Goal: Communication & Community: Answer question/provide support

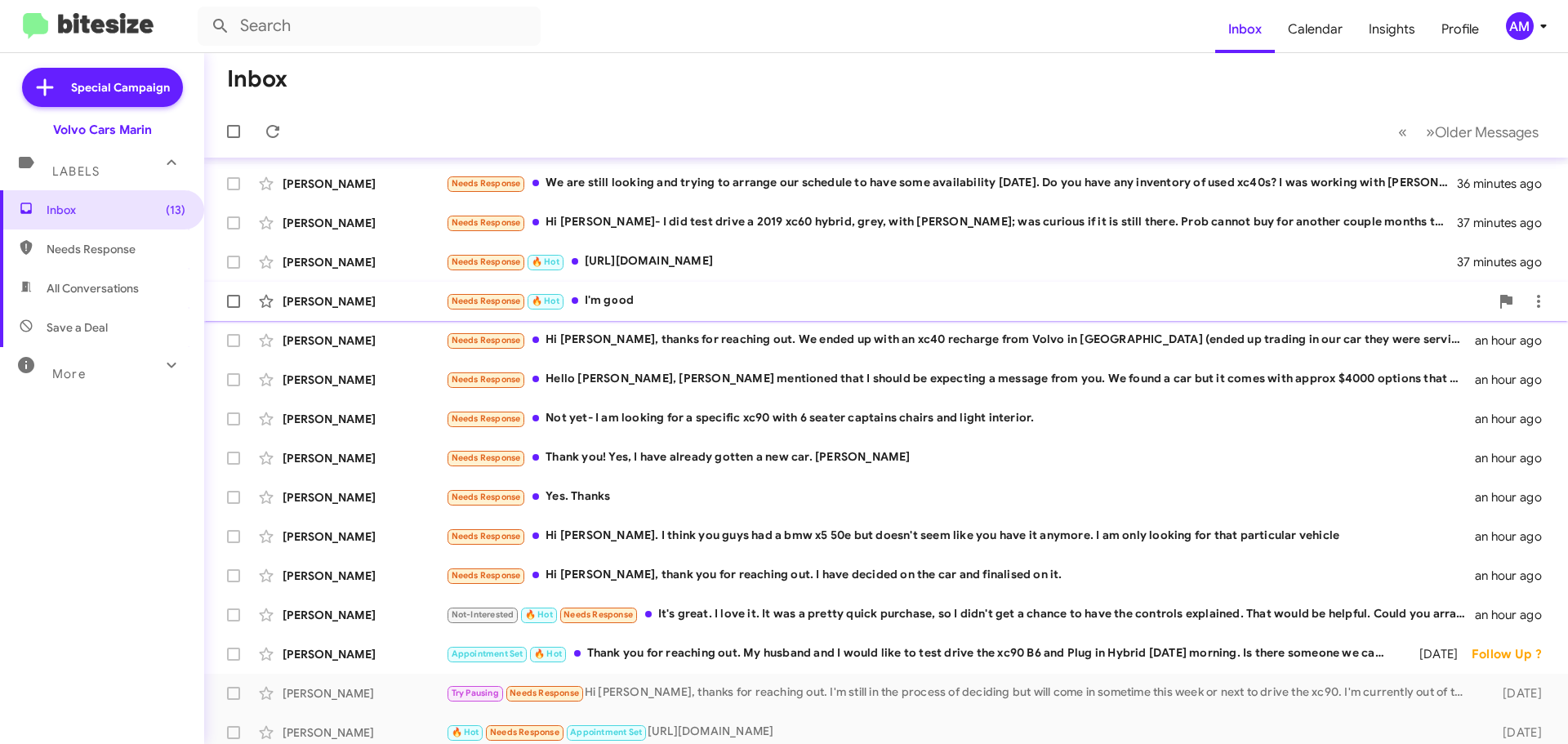
scroll to position [204, 0]
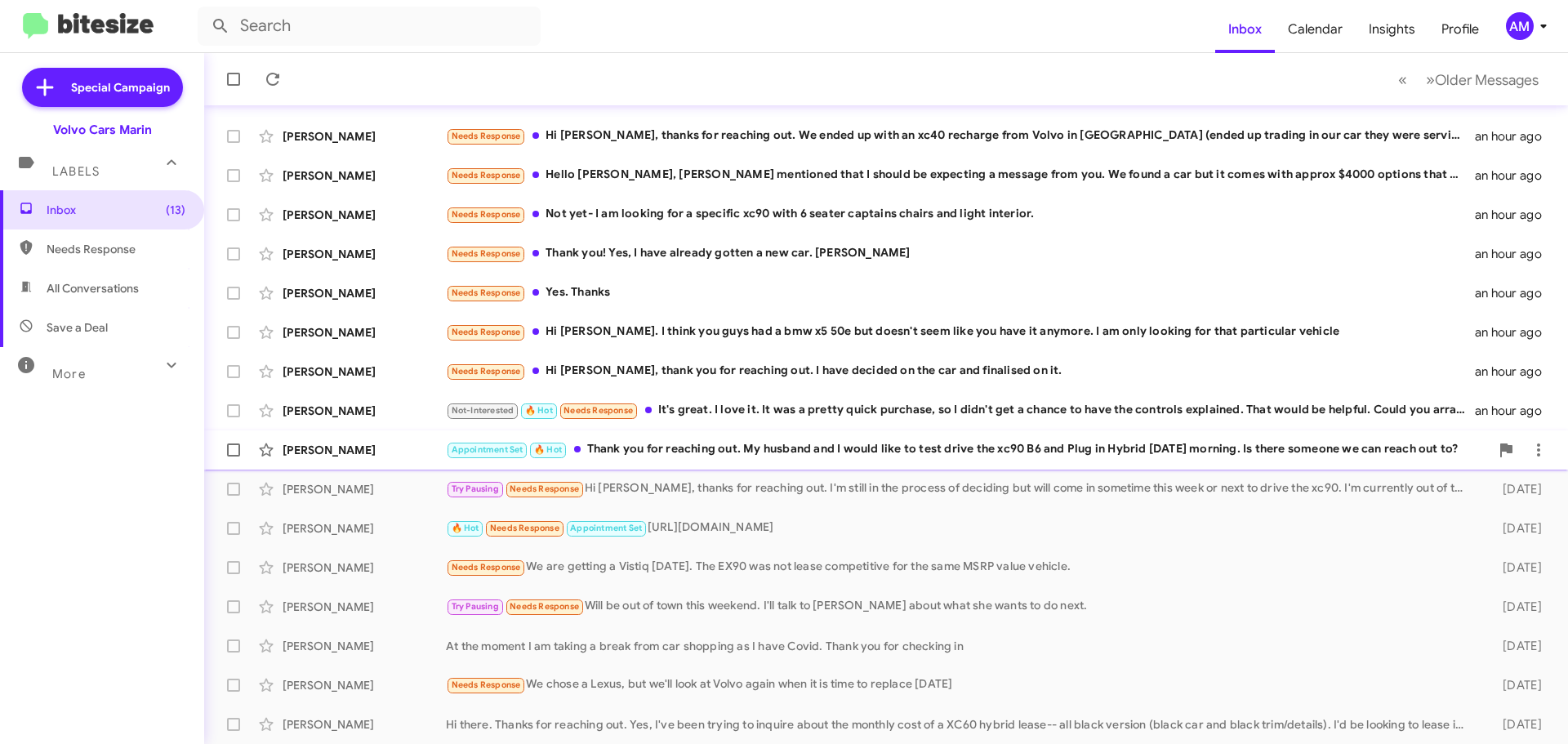
click at [766, 458] on div "Appointment Set 🔥 Hot Thank you for reaching out. My husband and I would like t…" at bounding box center [968, 449] width 1044 height 18
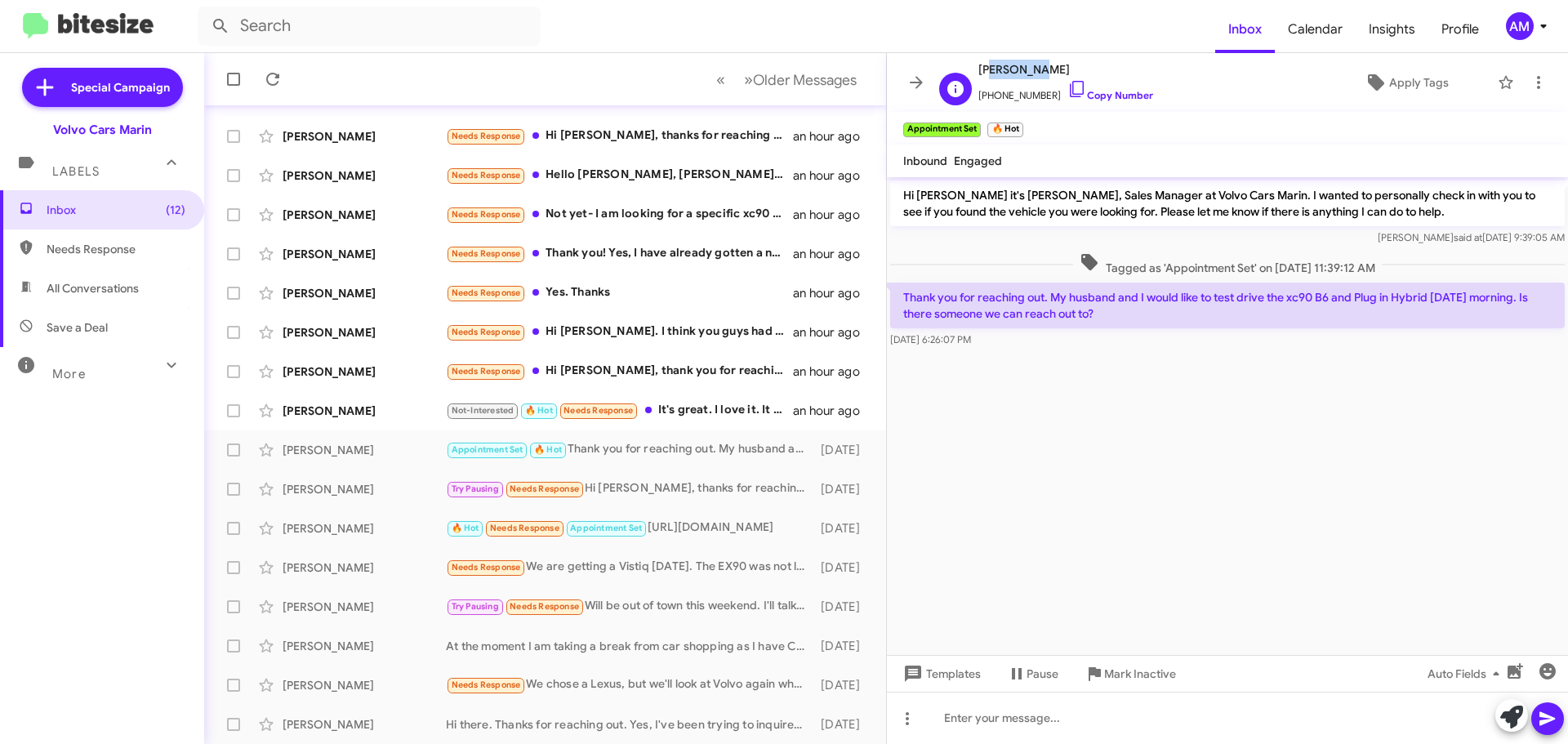
drag, startPoint x: 983, startPoint y: 73, endPoint x: 1022, endPoint y: 74, distance: 39.0
click at [1022, 74] on span "[PERSON_NAME]" at bounding box center [1066, 69] width 175 height 19
drag, startPoint x: 979, startPoint y: 75, endPoint x: 1060, endPoint y: 77, distance: 81.0
click at [1060, 77] on span "[PERSON_NAME]" at bounding box center [1066, 69] width 175 height 19
copy span "[PERSON_NAME]"
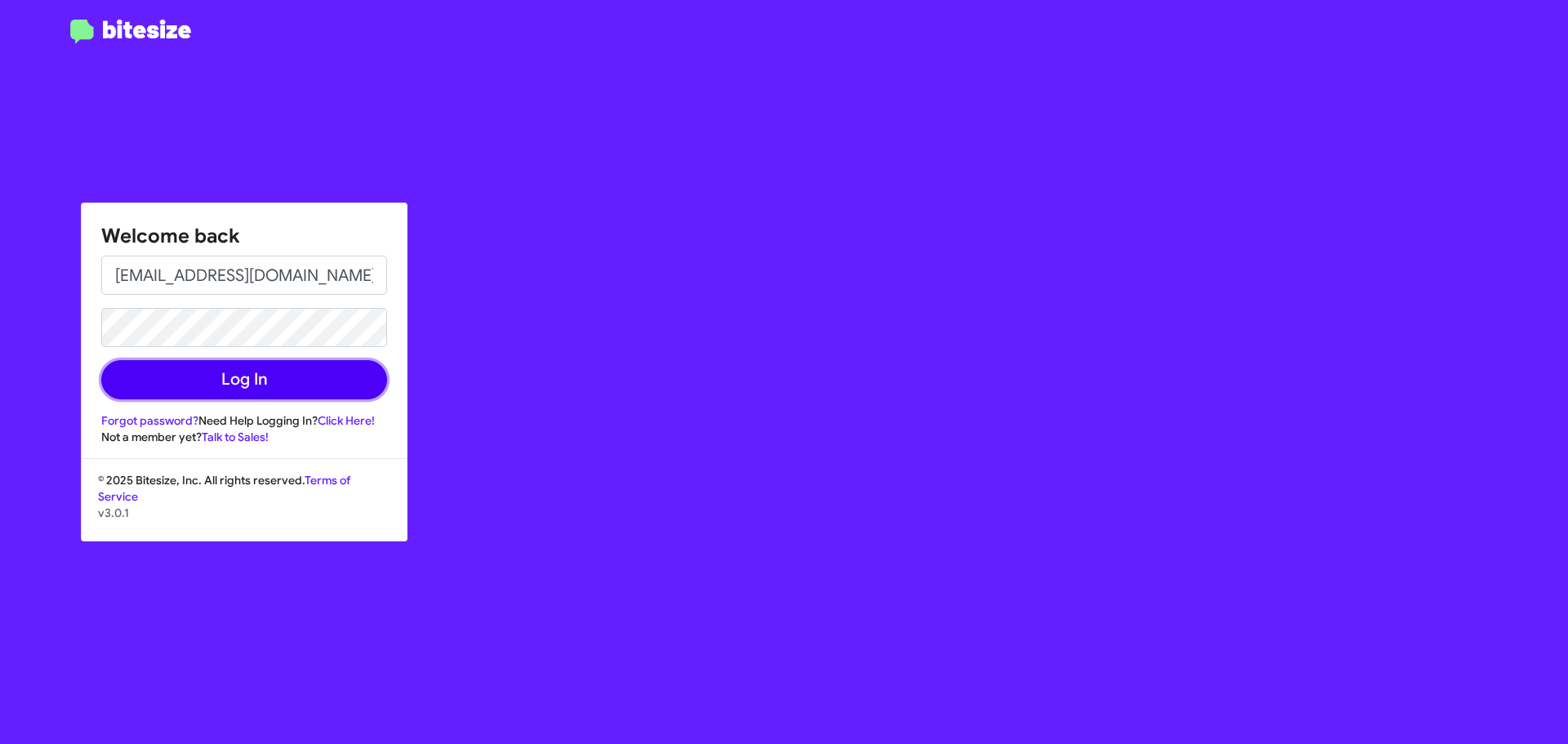
click at [253, 387] on button "Log In" at bounding box center [244, 380] width 286 height 39
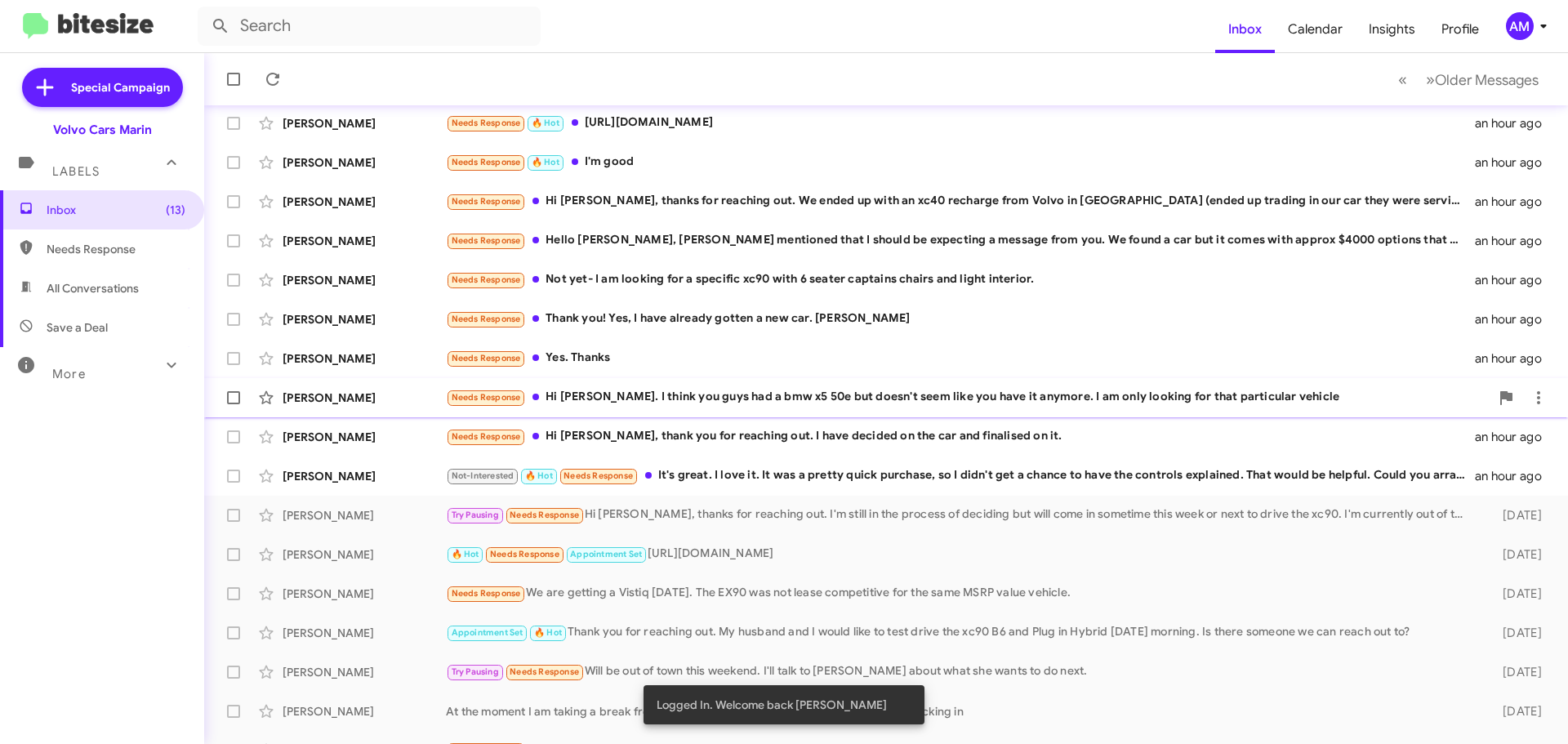
scroll to position [204, 0]
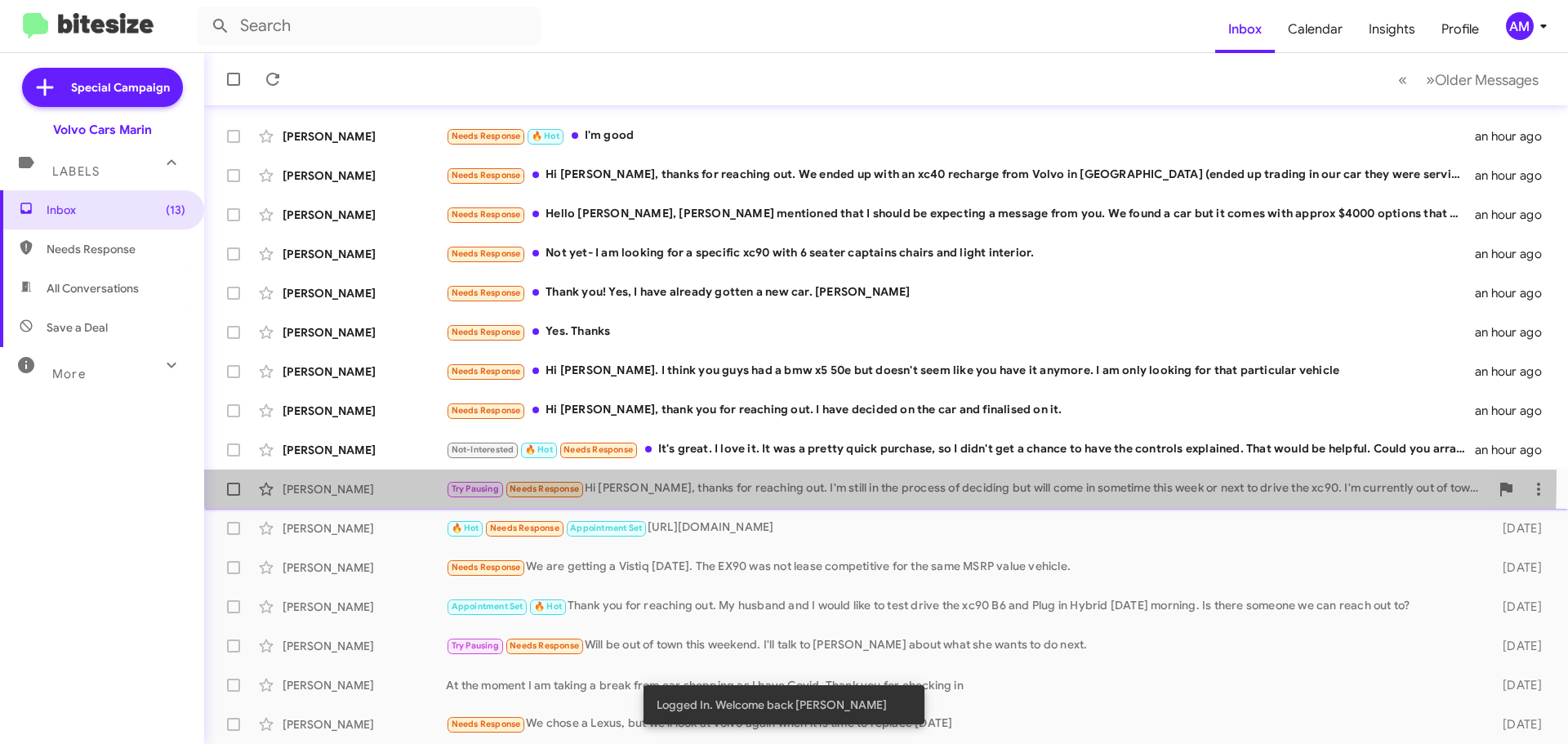
click at [693, 478] on div "[PERSON_NAME] Try Pausing Needs Response Hi [PERSON_NAME], thanks for reaching …" at bounding box center [886, 488] width 1338 height 32
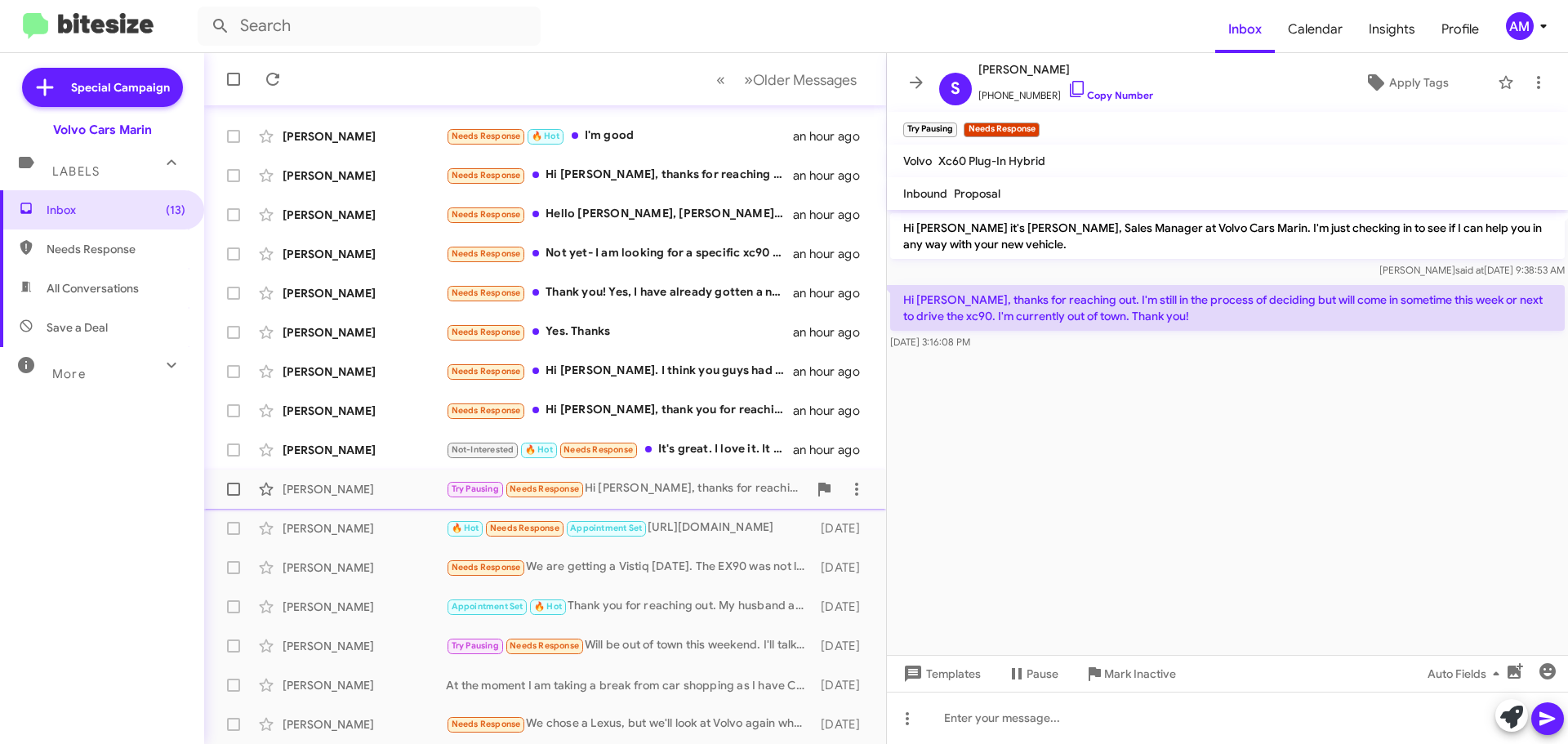
click at [696, 488] on div "Try Pausing Needs Response Hi [PERSON_NAME], thanks for reaching out. I'm still…" at bounding box center [626, 488] width 361 height 18
click at [348, 609] on div "[PERSON_NAME]" at bounding box center [364, 607] width 164 height 17
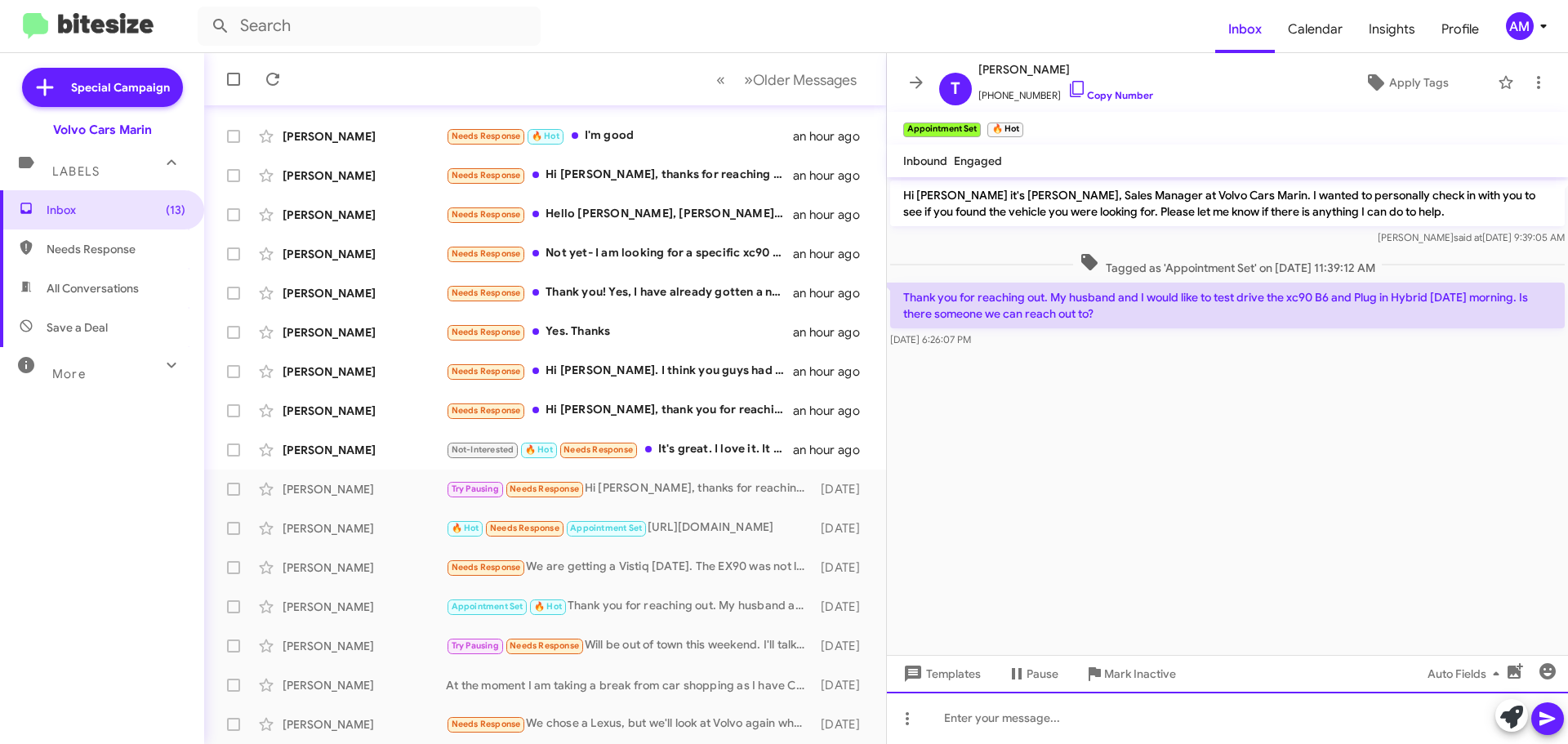
click at [1023, 726] on div at bounding box center [1228, 718] width 681 height 53
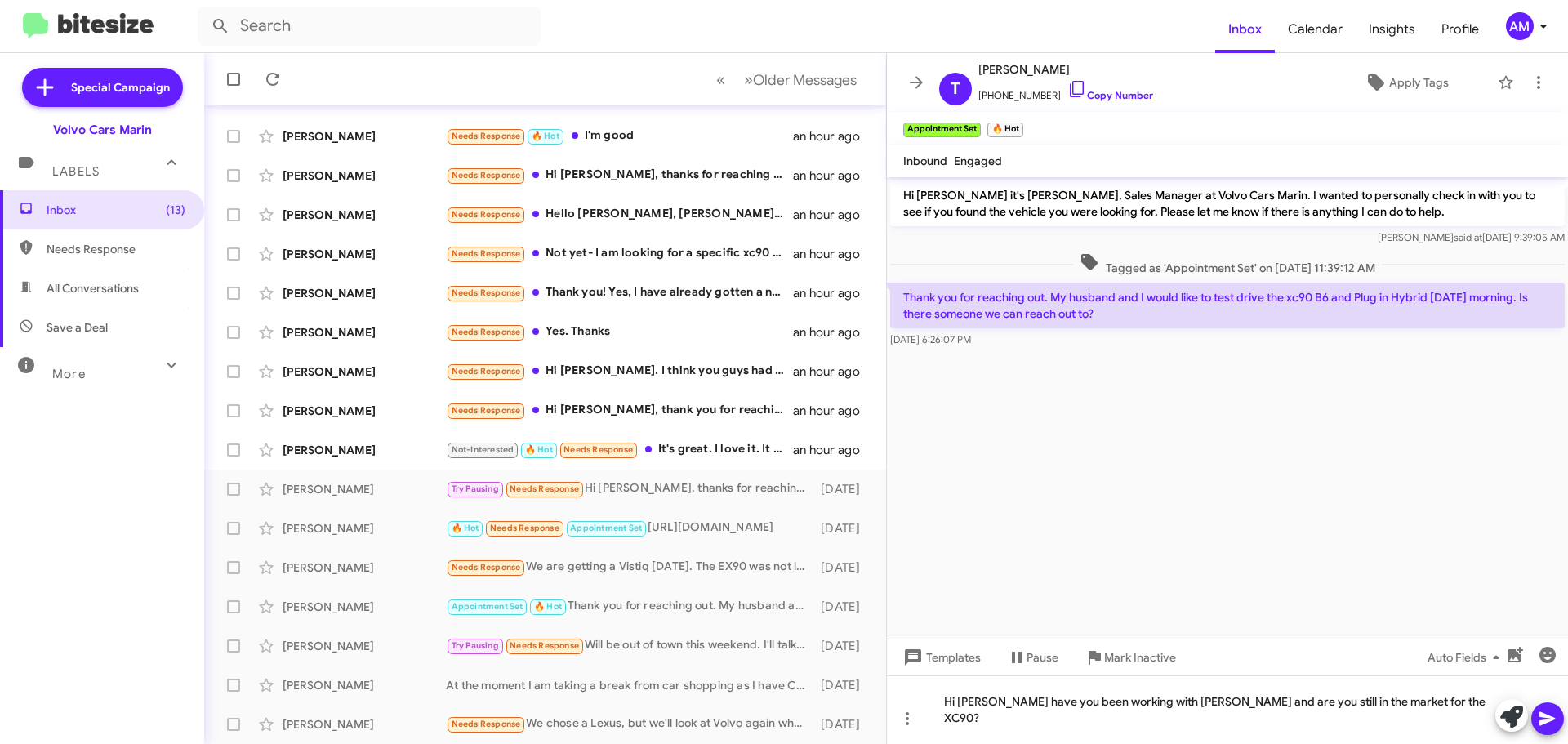
click at [1548, 723] on icon at bounding box center [1547, 719] width 19 height 19
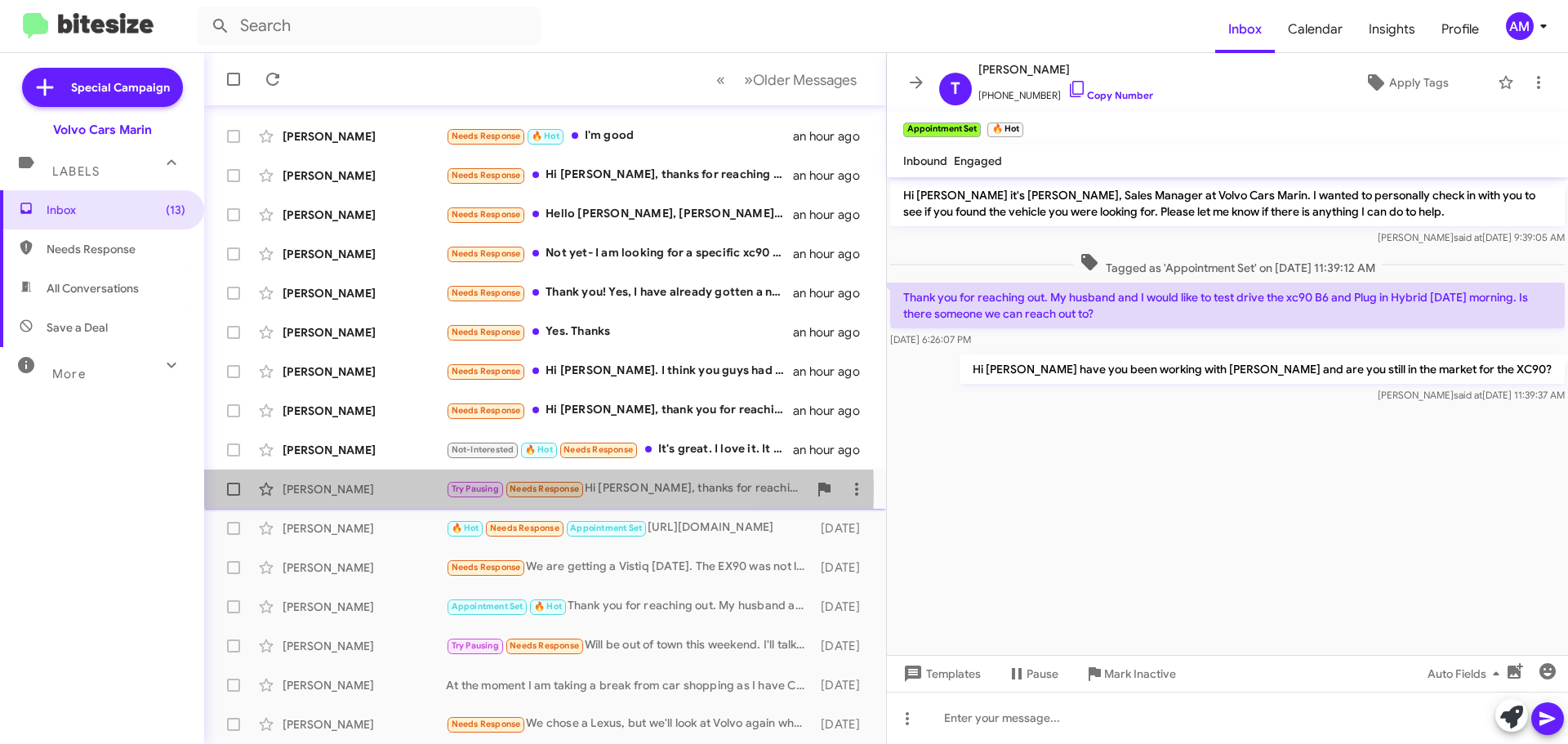
click at [296, 489] on div "[PERSON_NAME]" at bounding box center [364, 489] width 164 height 17
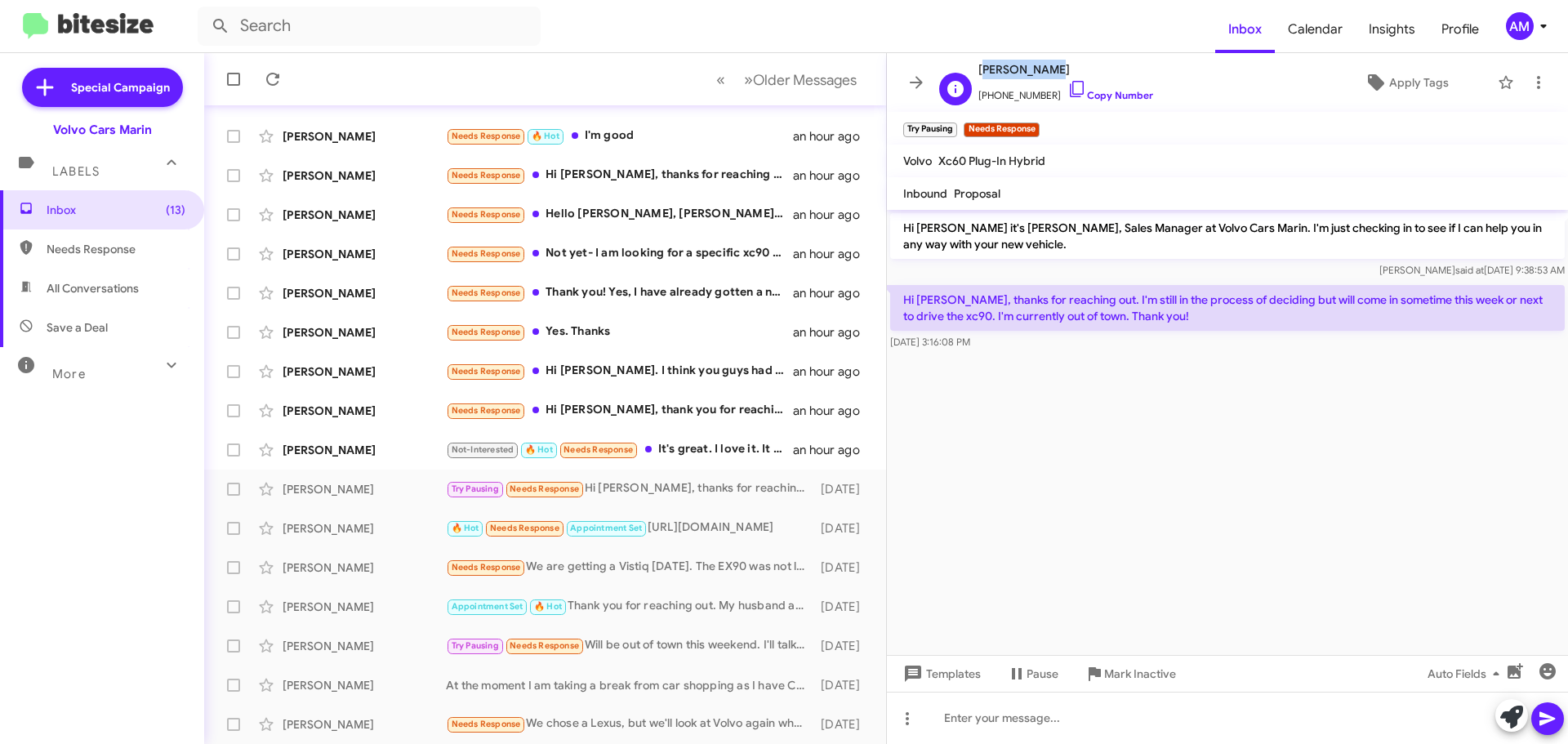
drag, startPoint x: 981, startPoint y: 71, endPoint x: 1049, endPoint y: 75, distance: 68.1
click at [1049, 75] on span "[PERSON_NAME]" at bounding box center [1066, 69] width 175 height 19
copy span "[PERSON_NAME]"
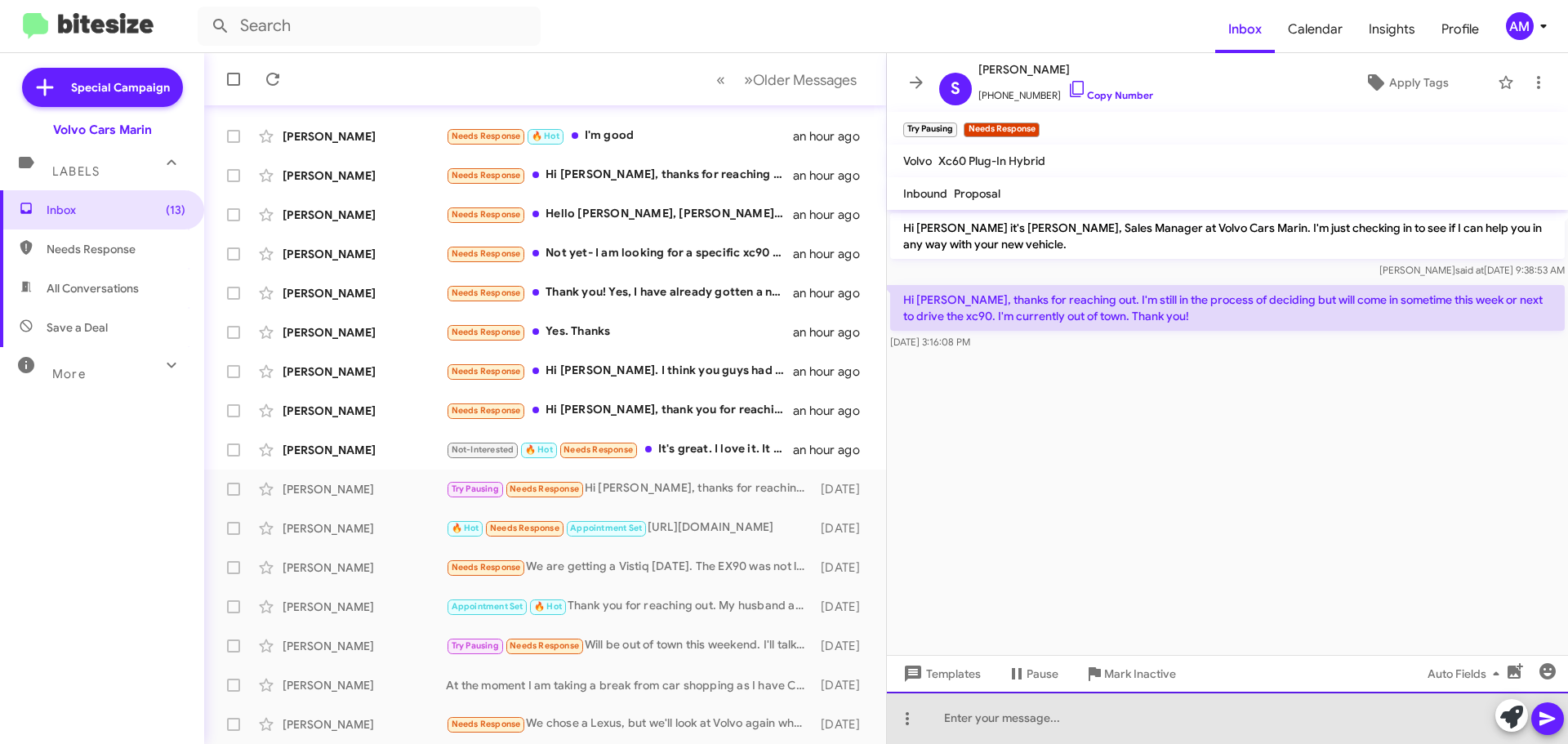
click at [1035, 708] on div at bounding box center [1228, 718] width 681 height 53
click at [1564, 715] on div "Wonderful we look forward to seeing you when you get back." at bounding box center [1228, 718] width 681 height 53
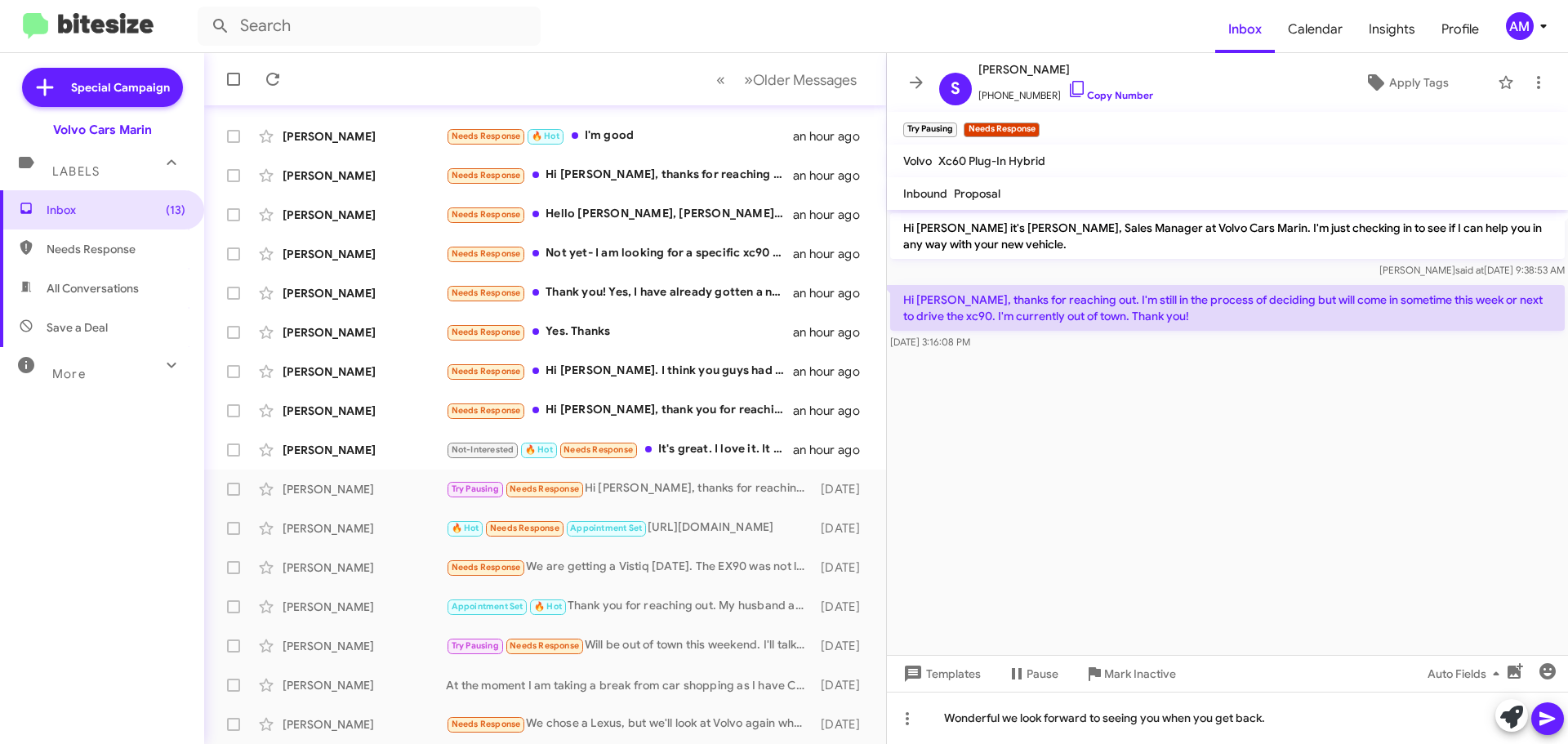
click at [1556, 716] on icon at bounding box center [1547, 719] width 19 height 19
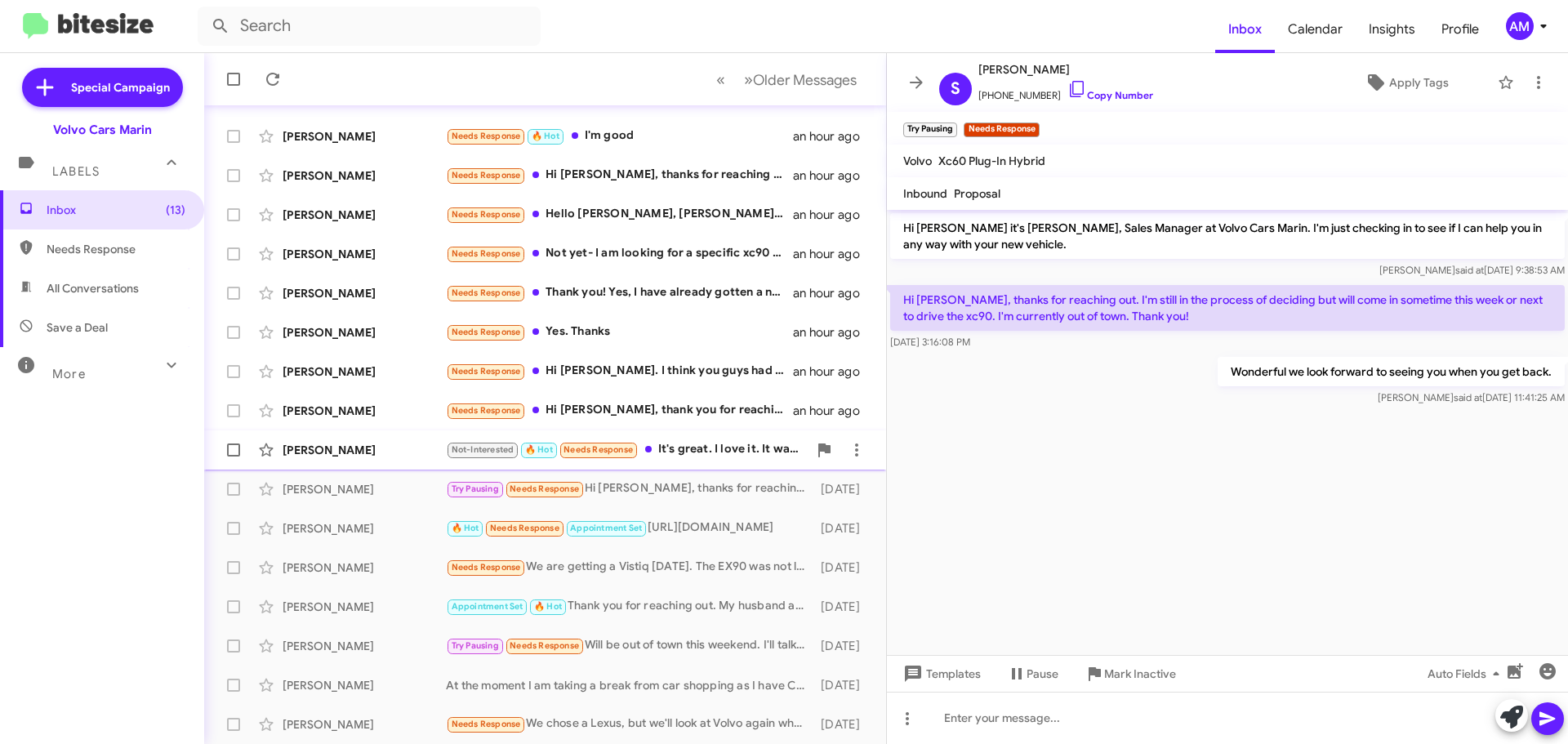
click at [312, 446] on div "[PERSON_NAME]" at bounding box center [364, 450] width 164 height 17
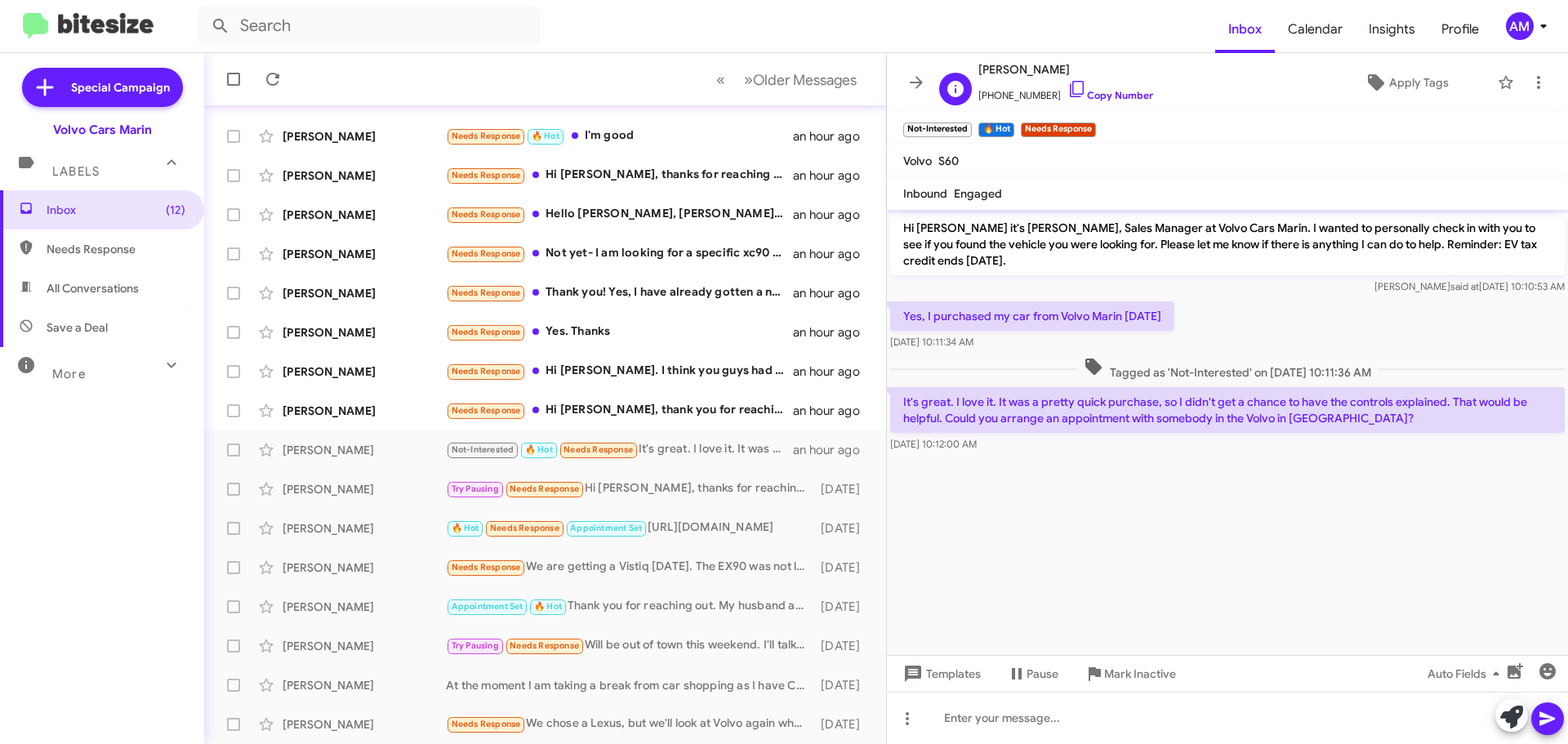
drag, startPoint x: 977, startPoint y: 72, endPoint x: 1055, endPoint y: 70, distance: 78.0
click at [1055, 70] on div "M [PERSON_NAME] [PHONE_NUMBER] Copy Number" at bounding box center [1043, 82] width 220 height 46
copy span "[PERSON_NAME]"
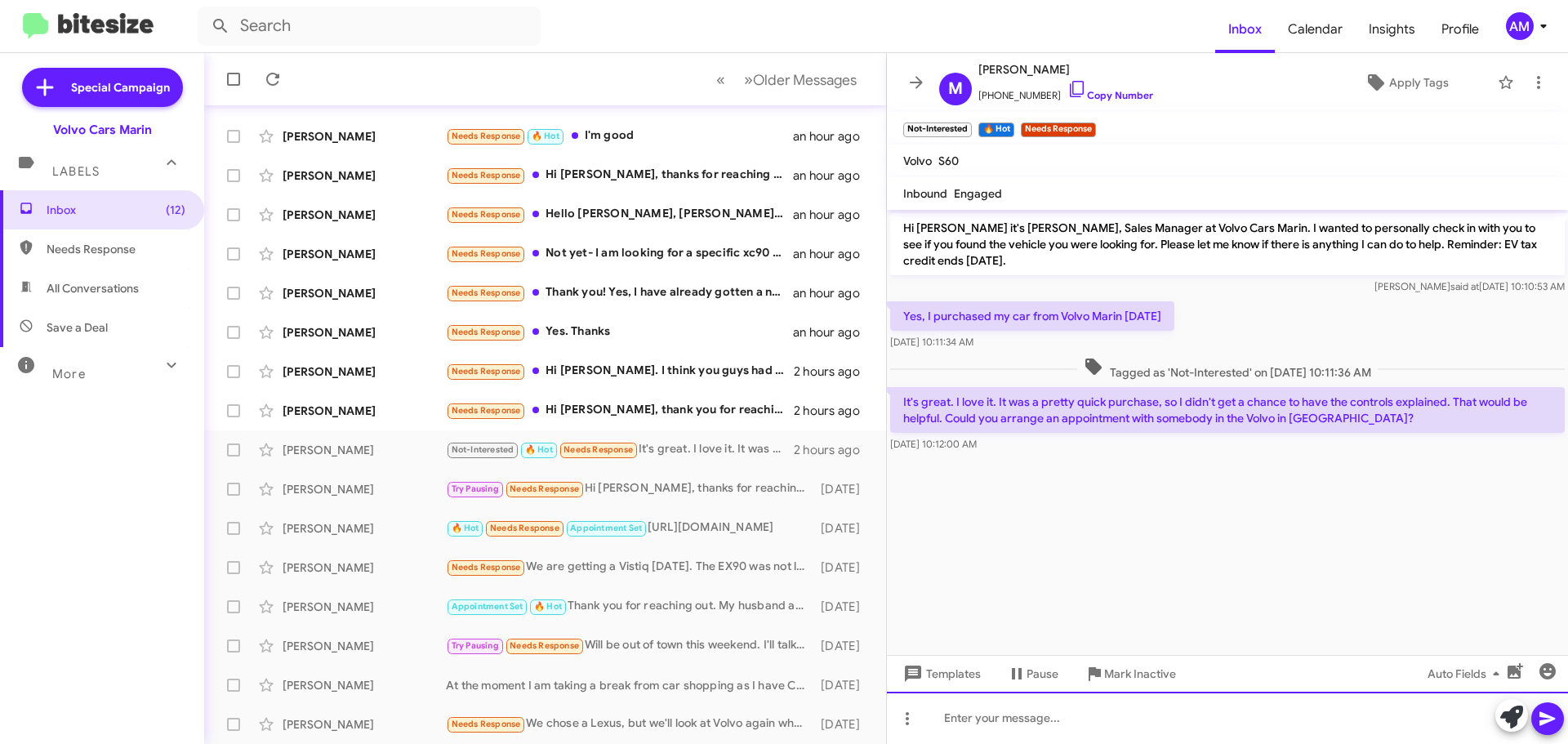
click at [1130, 727] on div at bounding box center [1228, 718] width 681 height 53
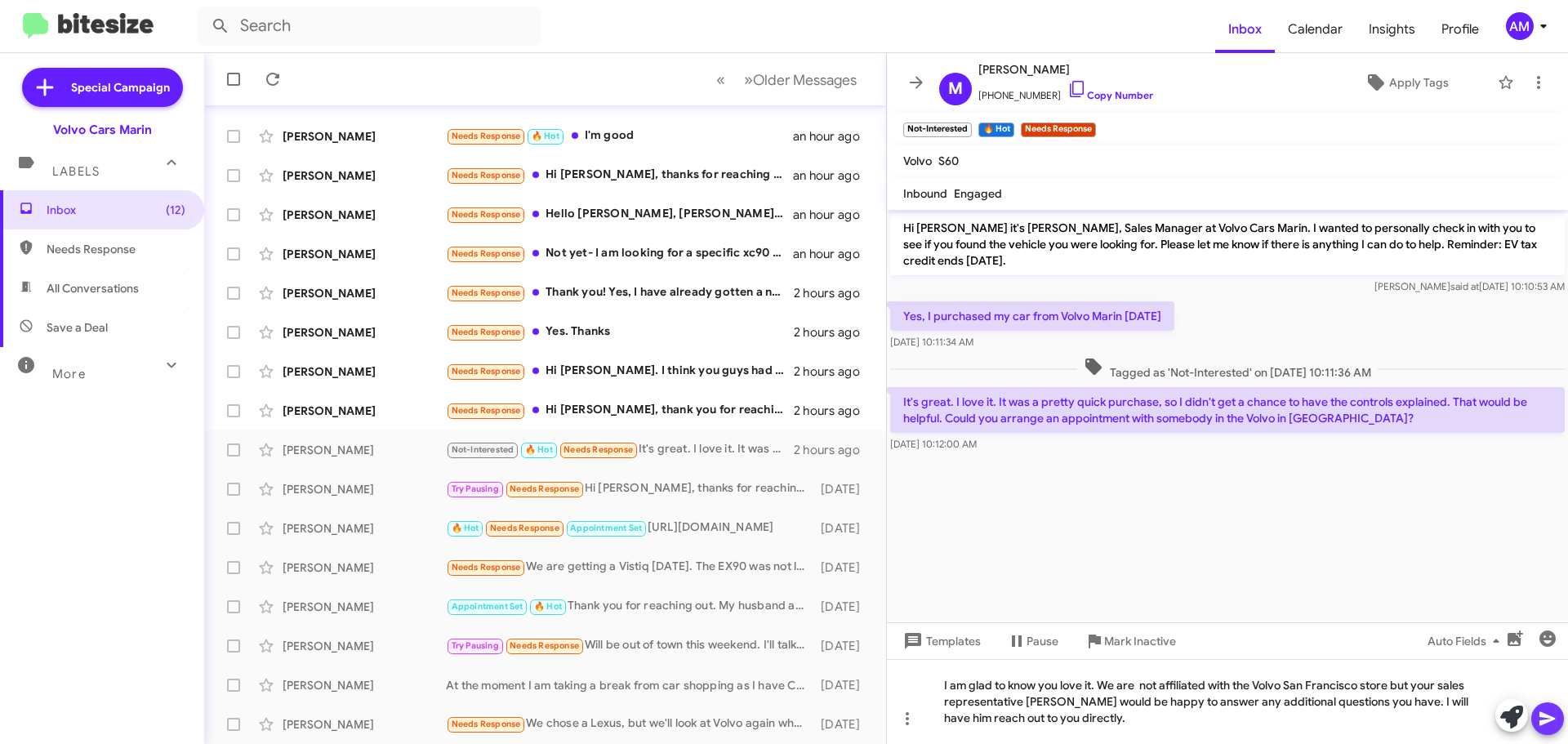
click at [1546, 720] on icon at bounding box center [1547, 719] width 16 height 14
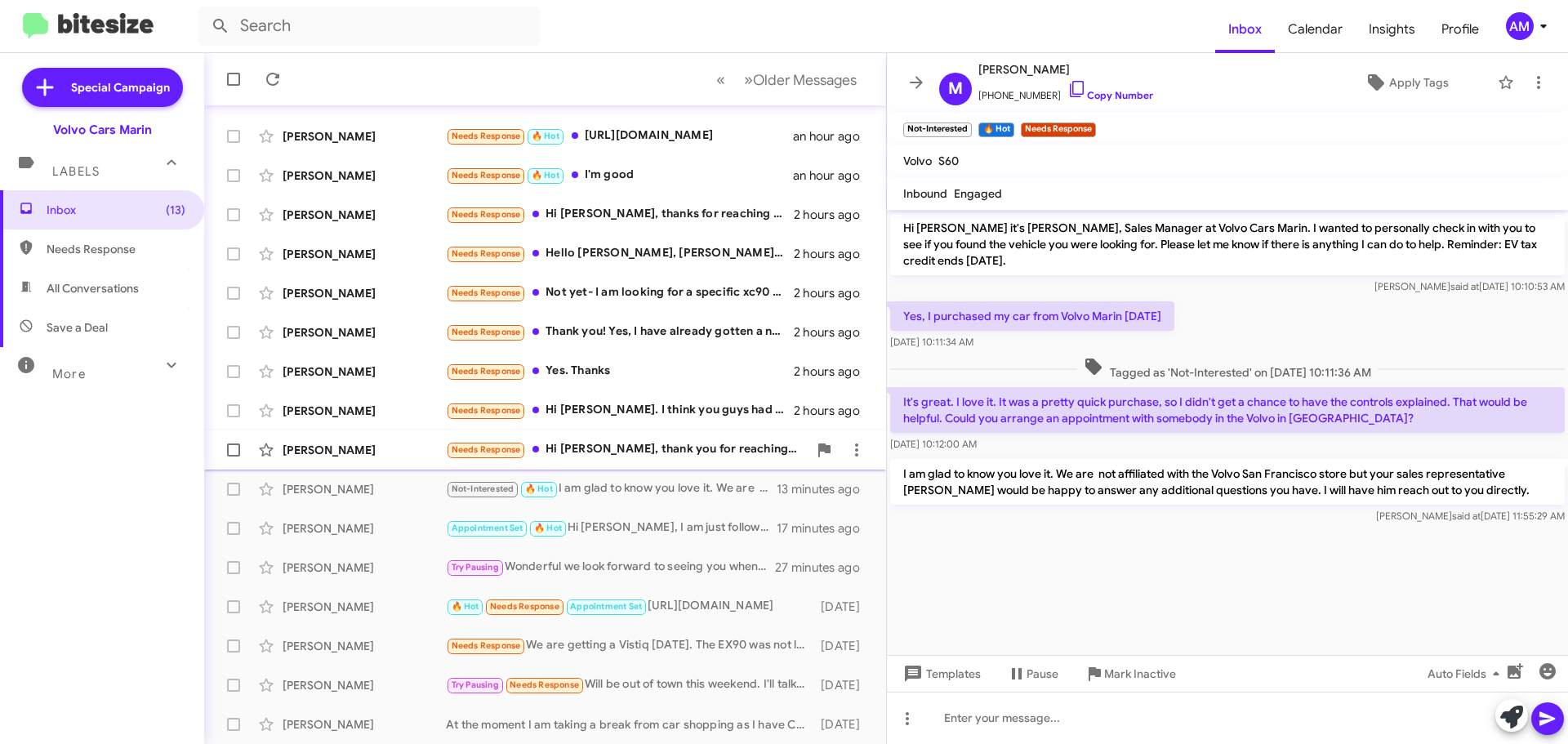
click at [665, 445] on div "Needs Response Hi [PERSON_NAME], thank you for reaching out. I have decided on …" at bounding box center [626, 449] width 361 height 18
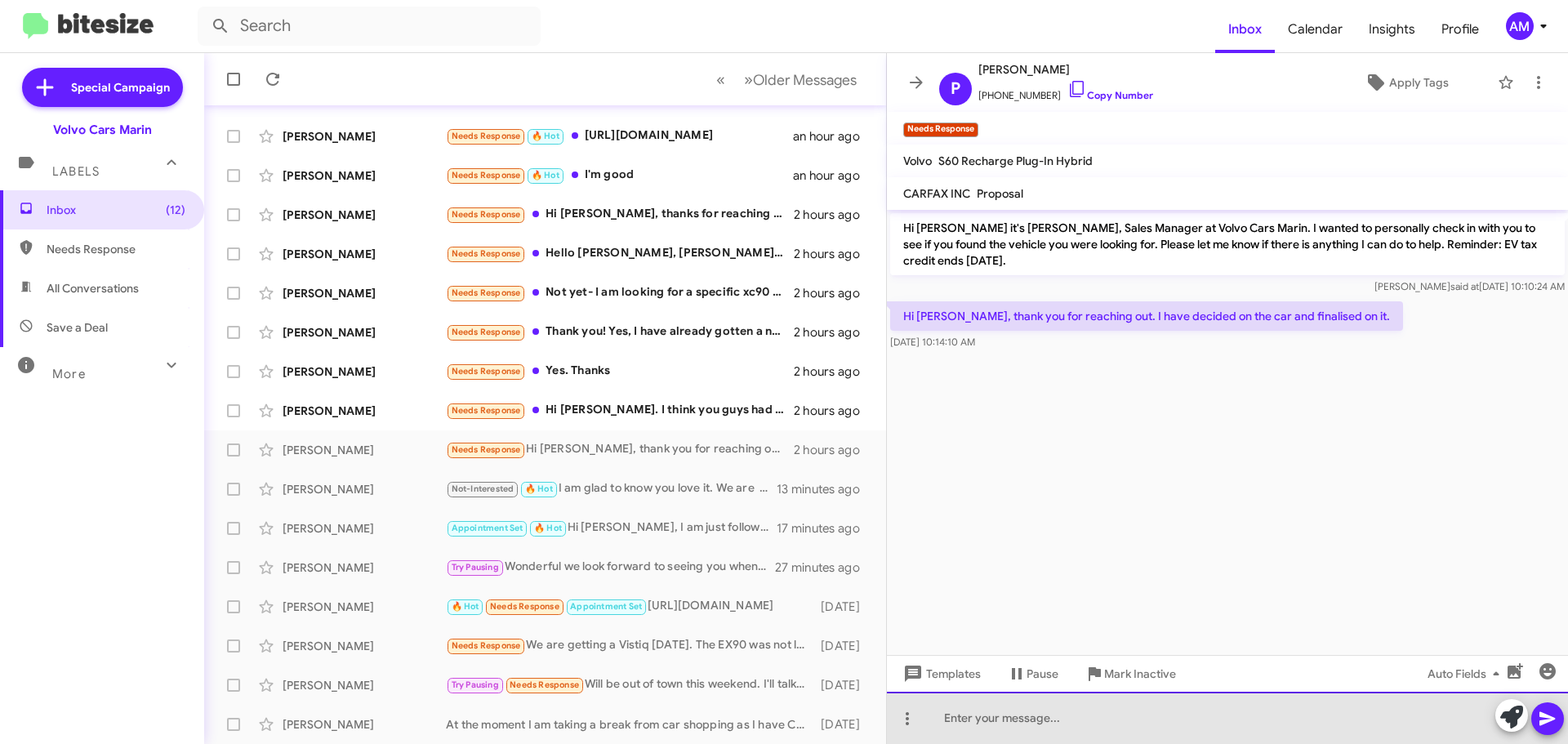
click at [1060, 710] on div at bounding box center [1228, 718] width 681 height 53
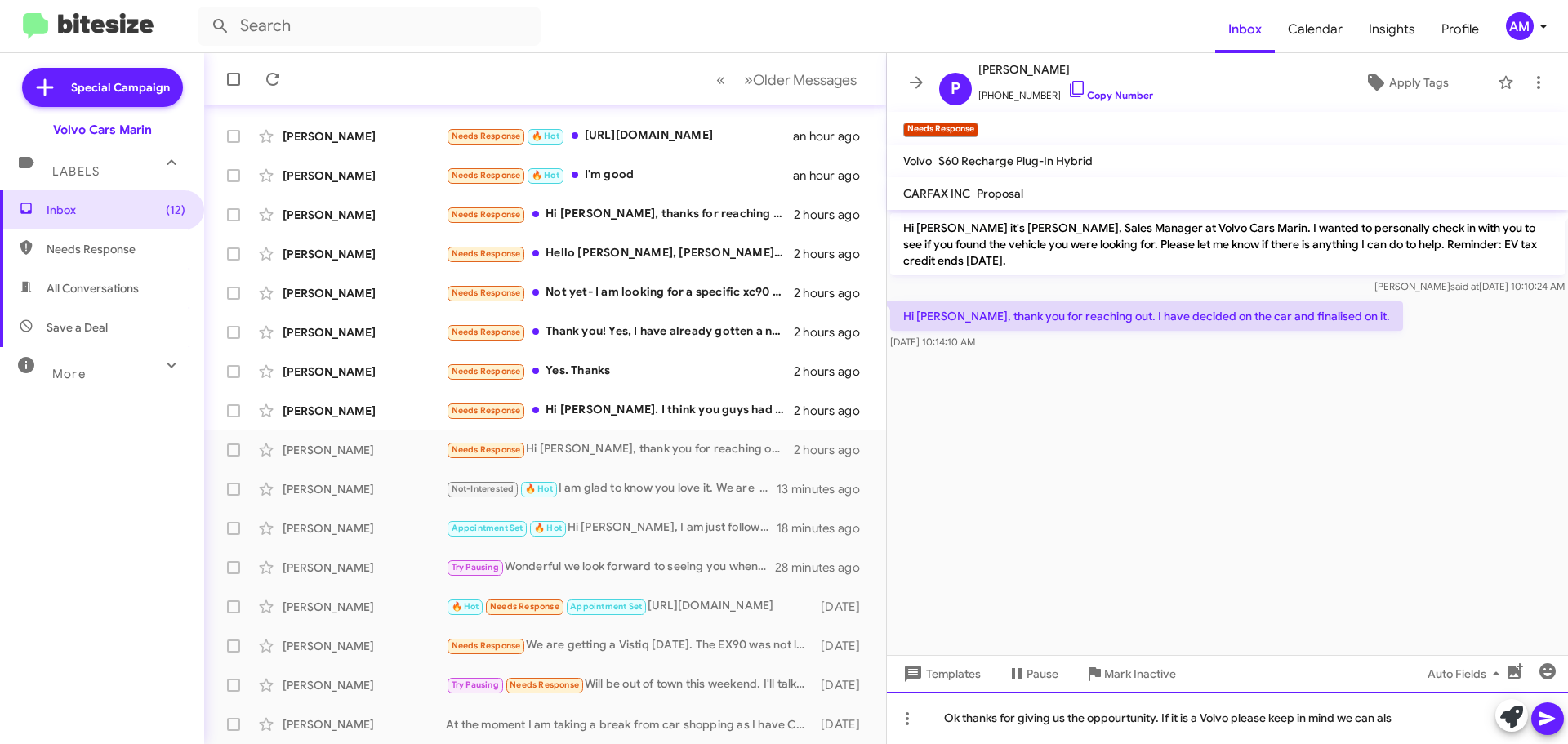
click at [1118, 724] on div "Ok thanks for giving us the oppourtunity. If it is a Volvo please keep in mind …" at bounding box center [1228, 718] width 681 height 53
click at [1397, 719] on div "Ok thanks for giving us the opportunity. If it is a Volvo please keep in mind w…" at bounding box center [1228, 718] width 681 height 53
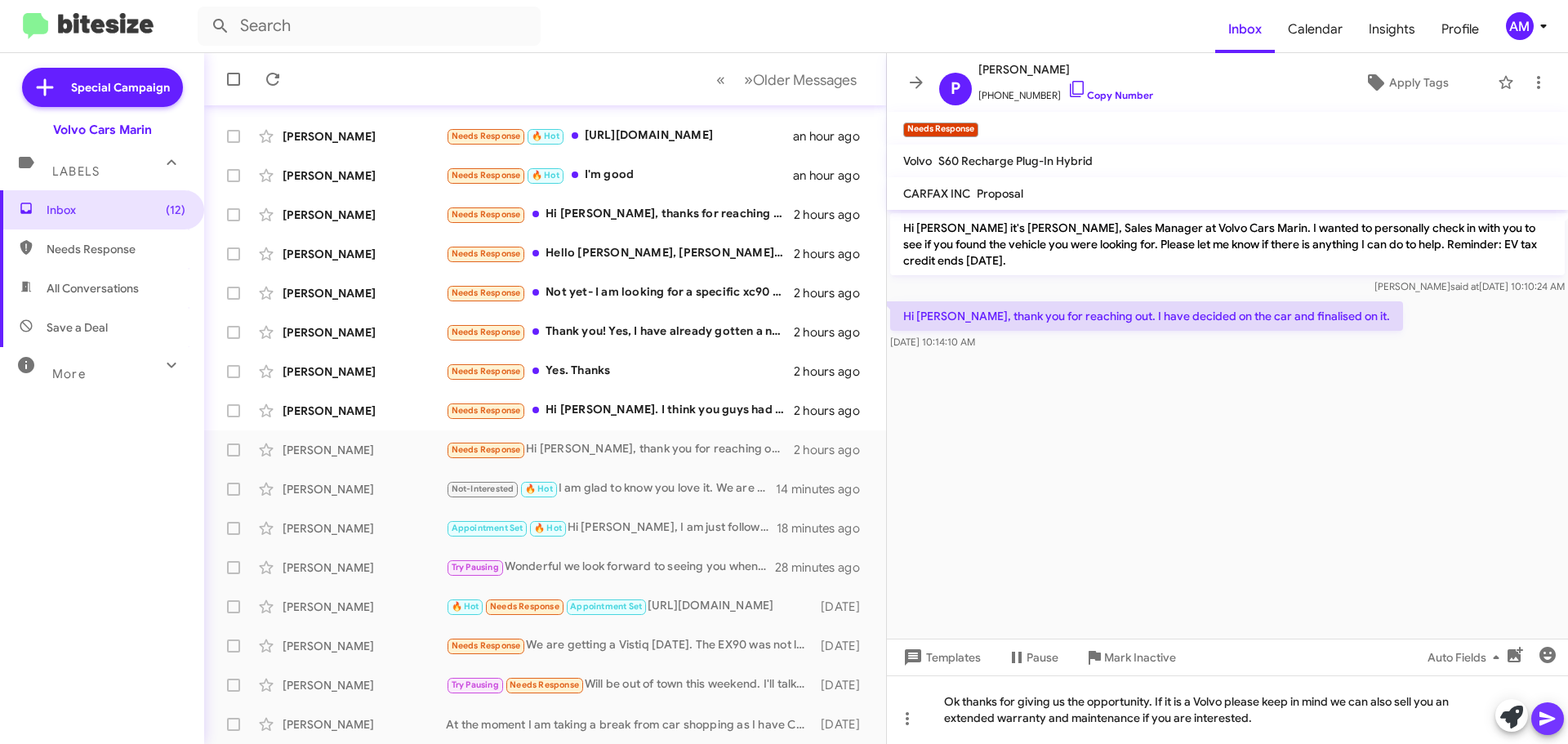
click at [1542, 727] on icon at bounding box center [1547, 719] width 19 height 19
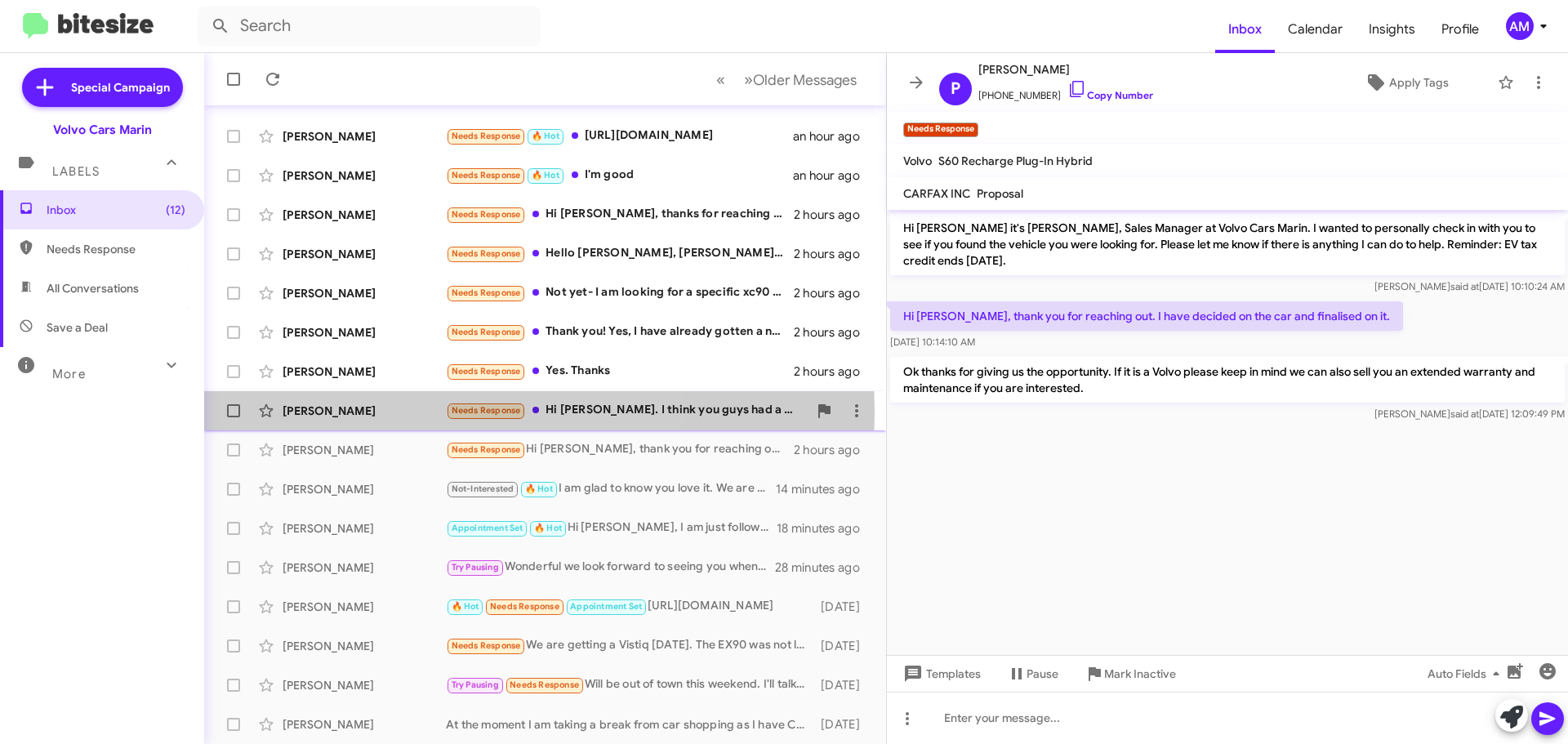
click at [363, 411] on div "[PERSON_NAME]" at bounding box center [364, 411] width 164 height 17
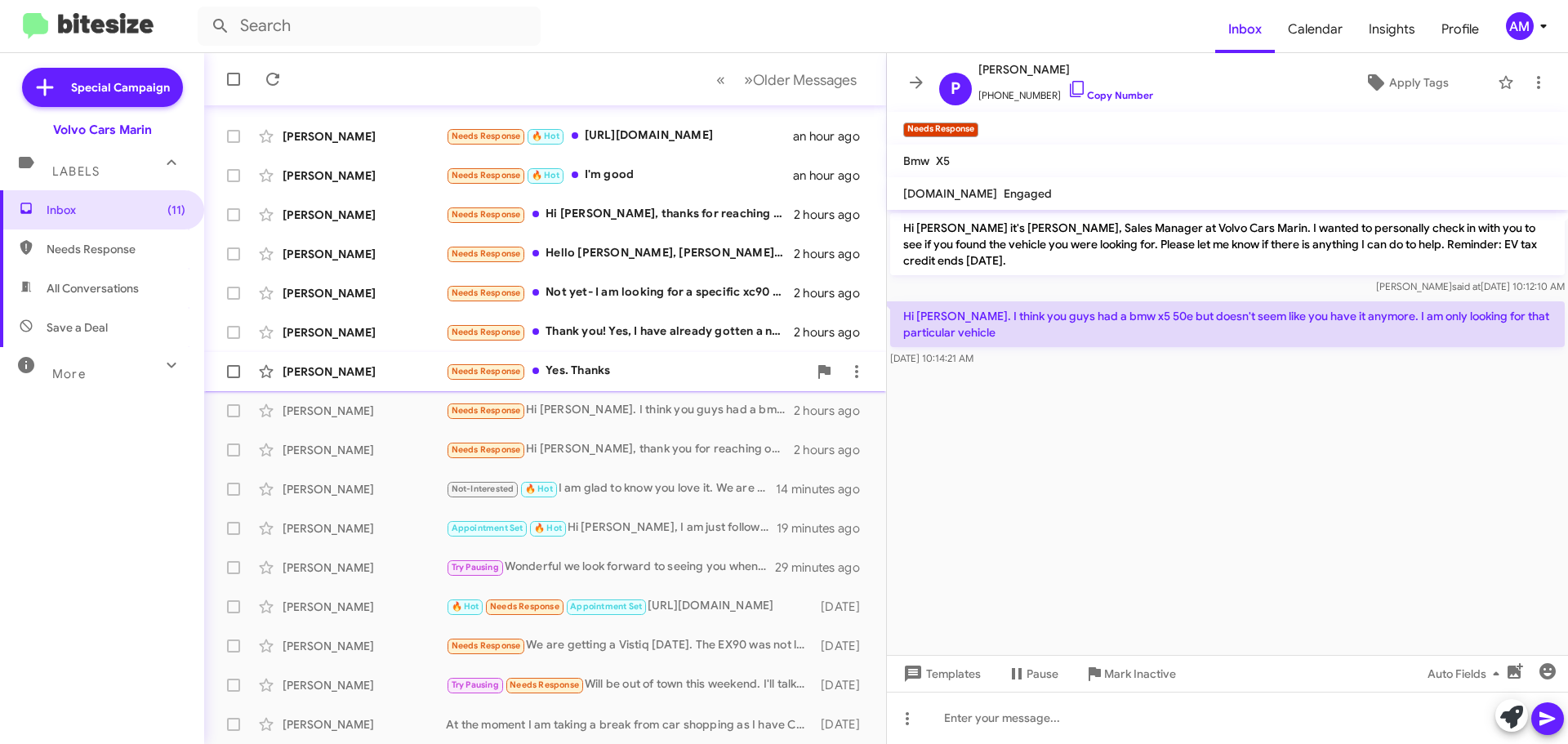
click at [340, 379] on div "[PERSON_NAME]" at bounding box center [364, 371] width 164 height 17
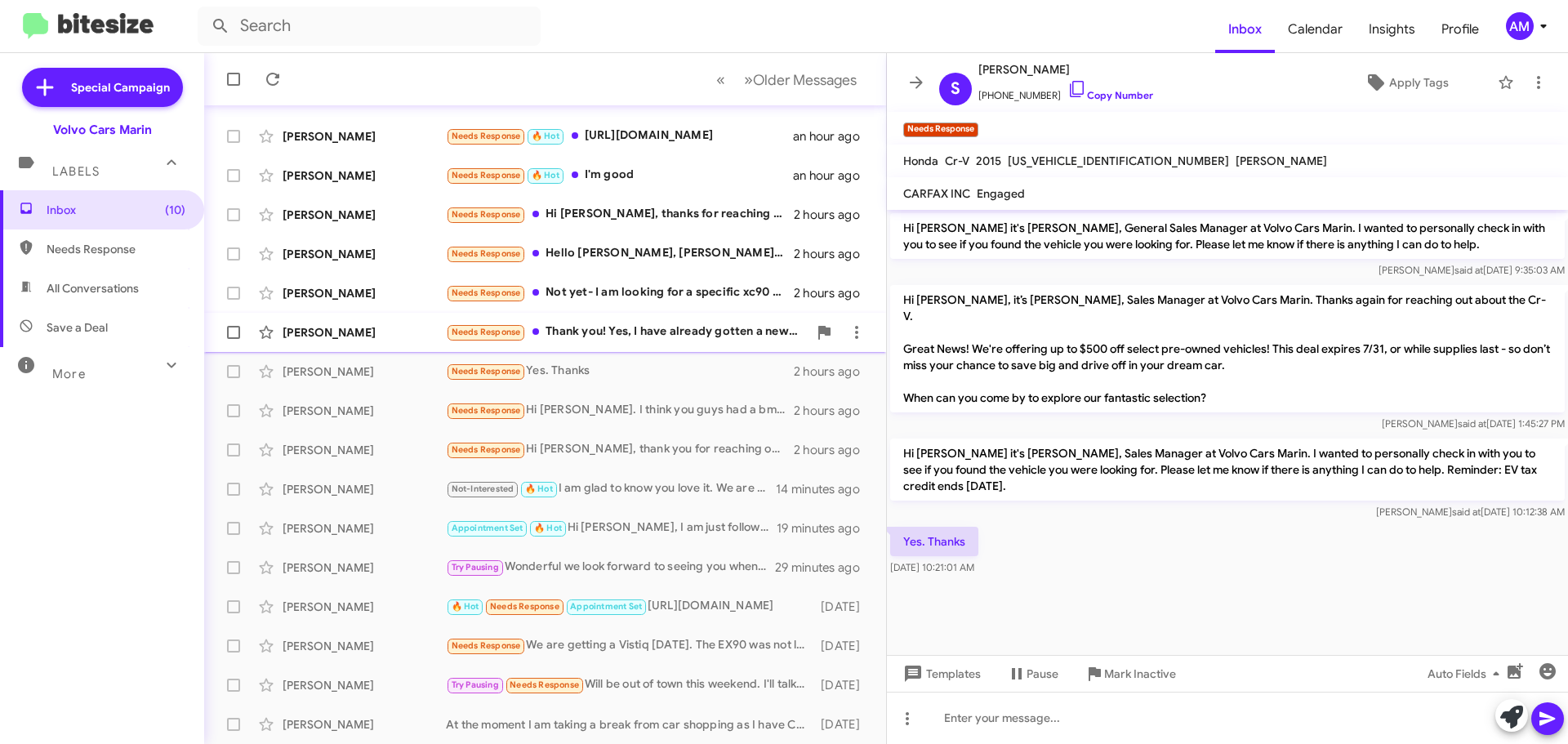
click at [350, 328] on div "[PERSON_NAME]" at bounding box center [364, 332] width 164 height 17
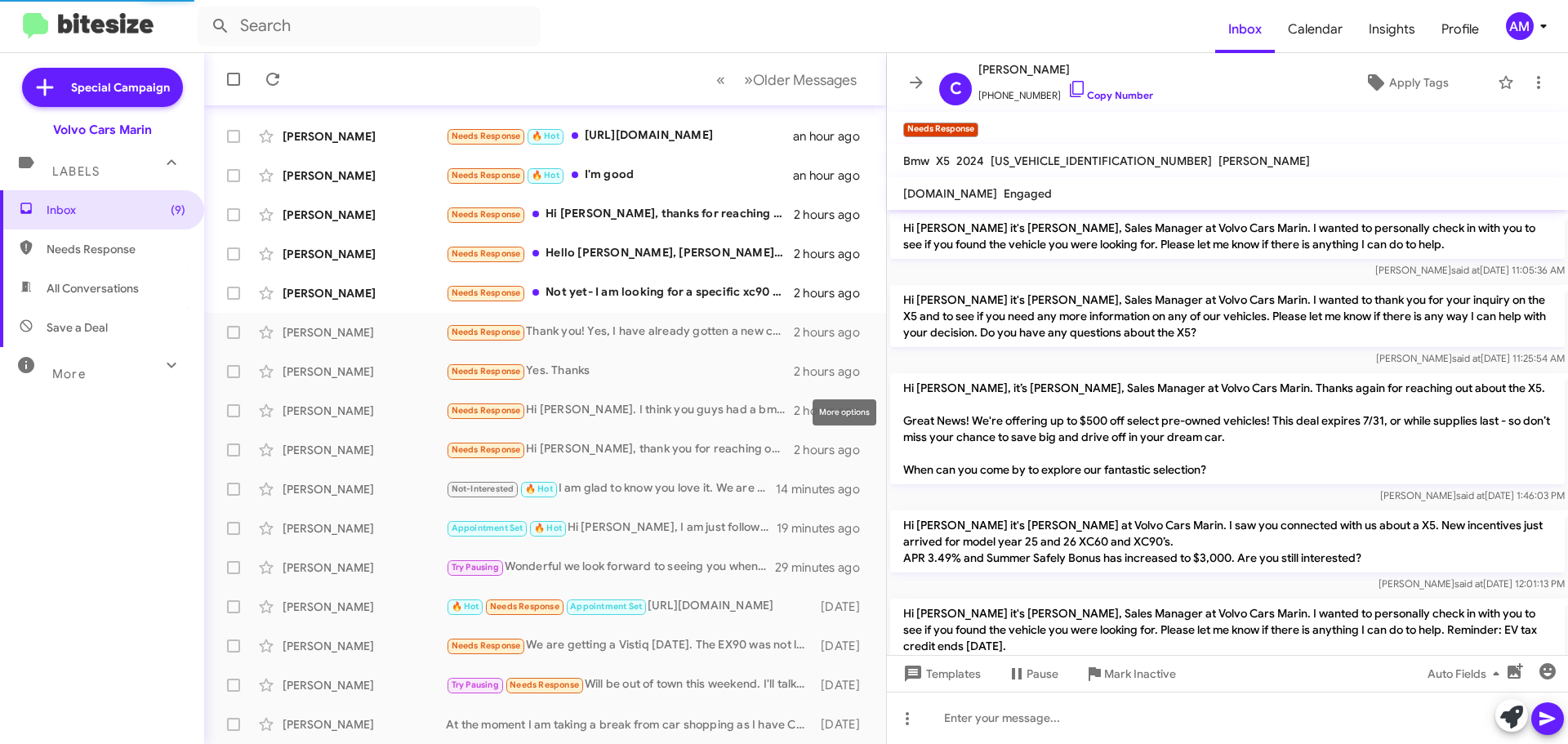
scroll to position [141, 0]
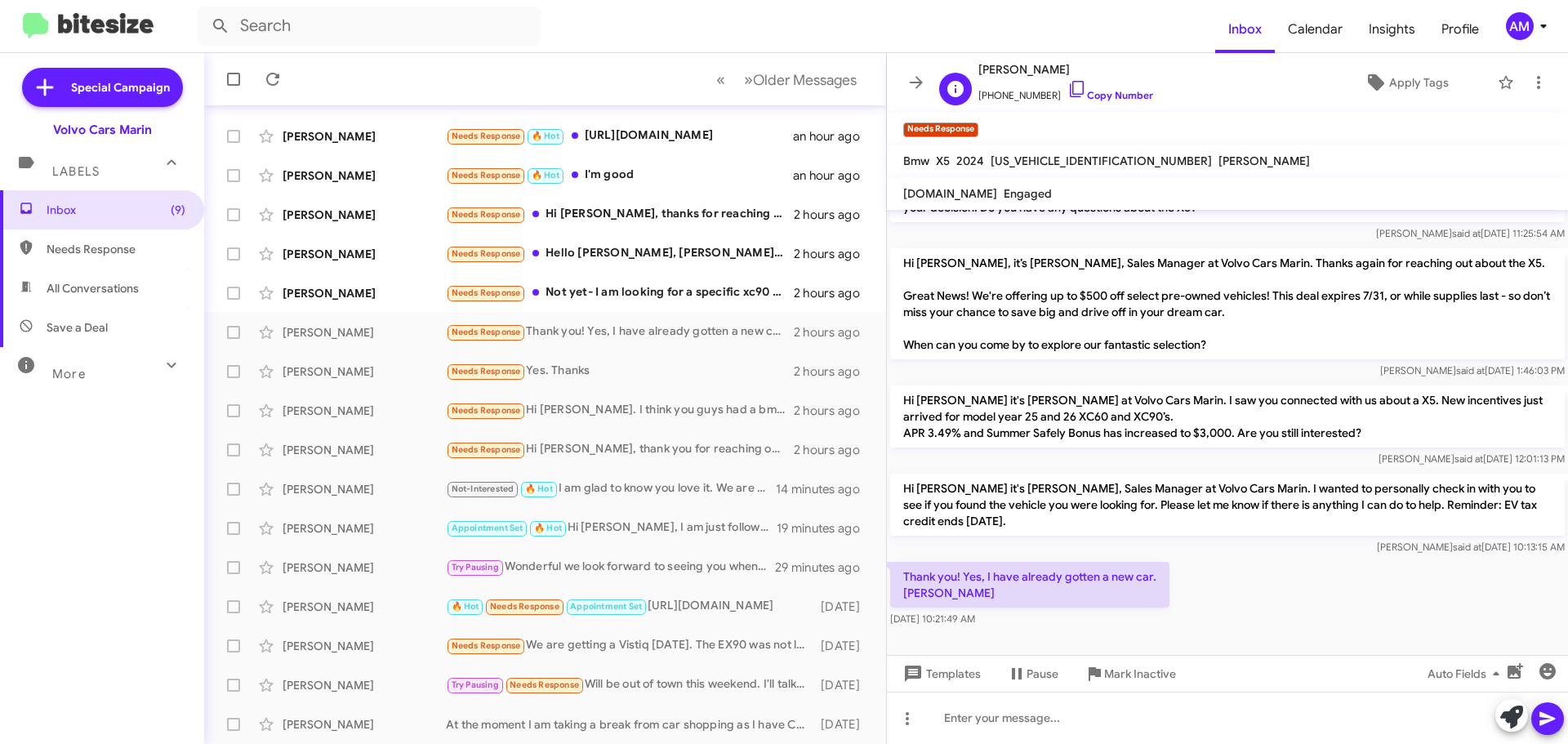
drag, startPoint x: 980, startPoint y: 71, endPoint x: 1062, endPoint y: 67, distance: 82.1
click at [1069, 70] on span "[PERSON_NAME]" at bounding box center [1066, 69] width 175 height 19
copy span "[PERSON_NAME]"
click at [352, 292] on div "[PERSON_NAME]" at bounding box center [364, 293] width 164 height 17
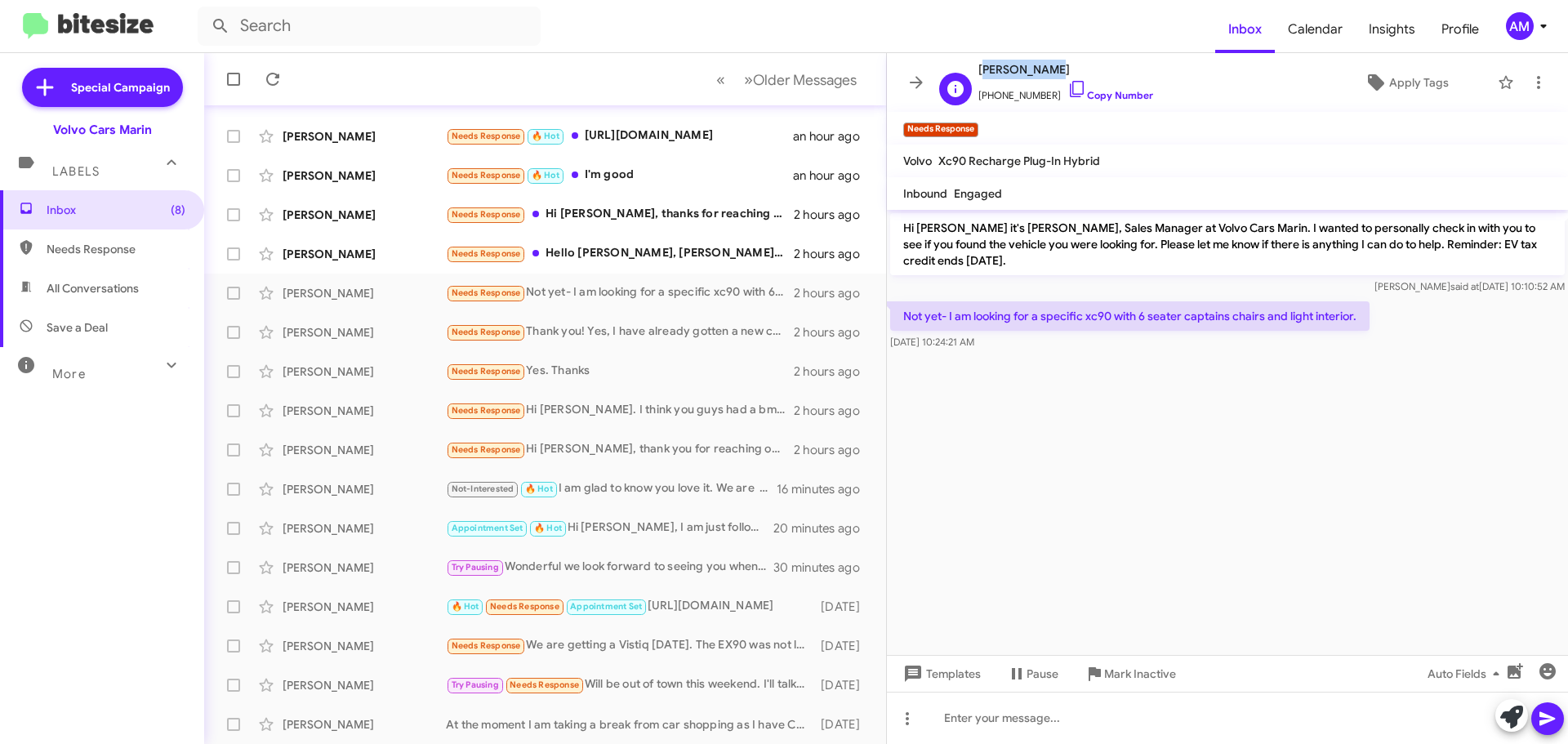
drag, startPoint x: 981, startPoint y: 70, endPoint x: 1040, endPoint y: 74, distance: 59.1
click at [1040, 74] on span "[PERSON_NAME]" at bounding box center [1066, 69] width 175 height 19
copy span "[PERSON_NAME]"
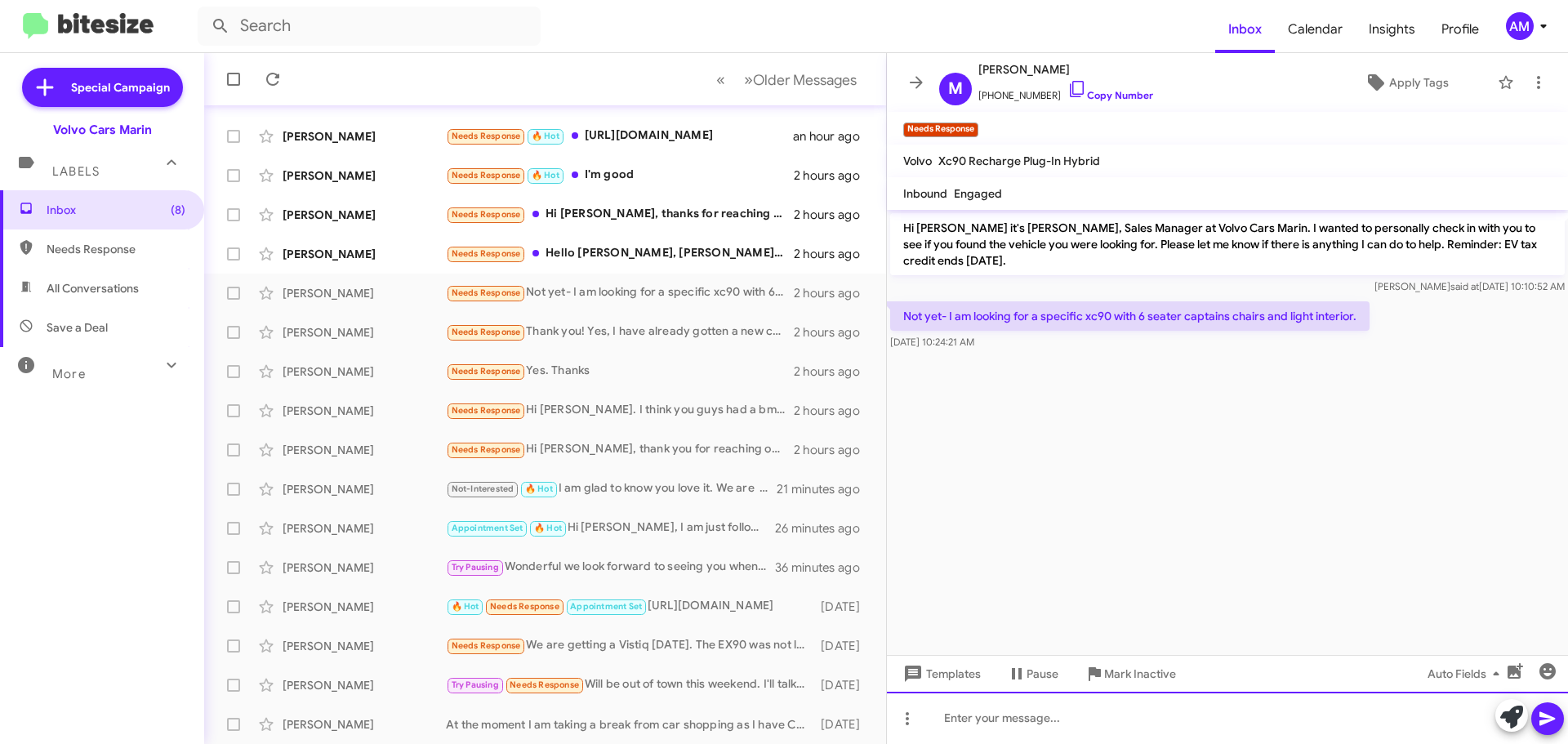
click at [982, 740] on div at bounding box center [1228, 718] width 681 height 53
